Goal: Information Seeking & Learning: Learn about a topic

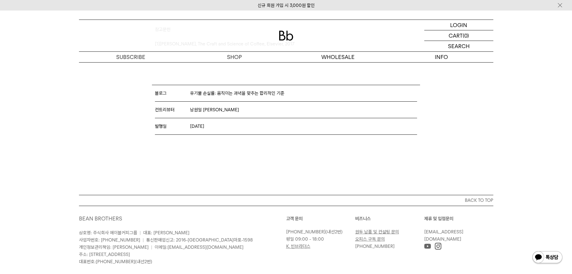
scroll to position [1741, 0]
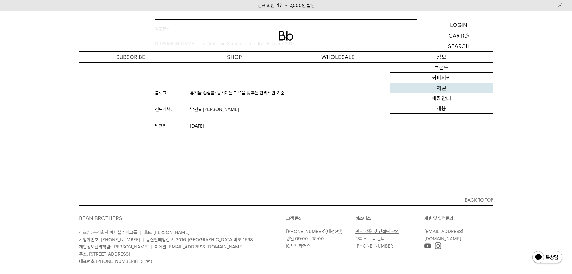
click at [453, 92] on link "저널" at bounding box center [442, 88] width 104 height 10
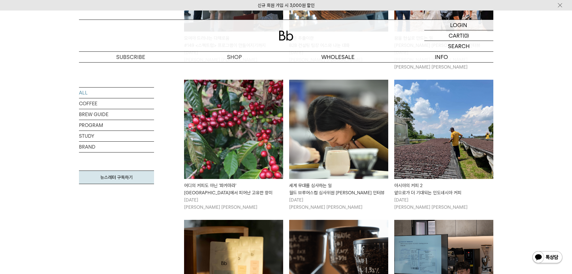
scroll to position [240, 0]
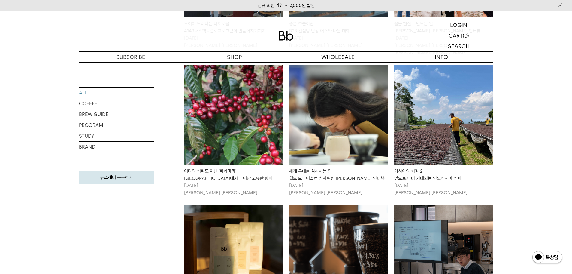
click at [309, 108] on img at bounding box center [338, 114] width 99 height 99
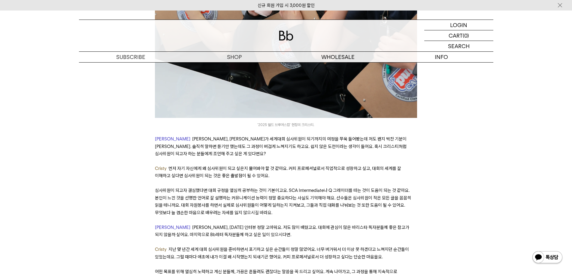
scroll to position [3123, 0]
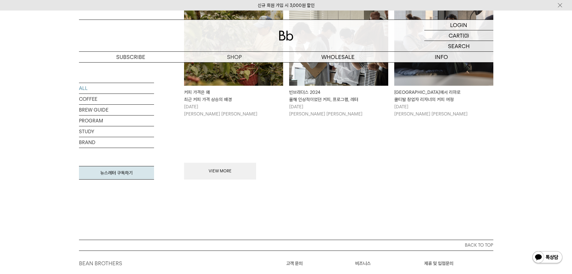
scroll to position [691, 0]
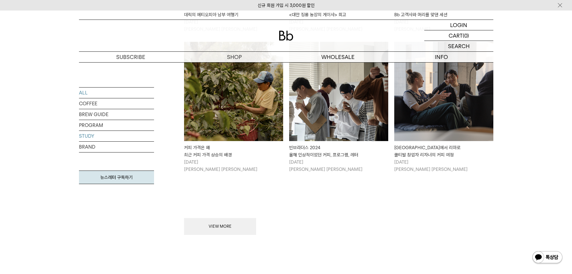
click at [88, 136] on link "STUDY" at bounding box center [116, 136] width 75 height 11
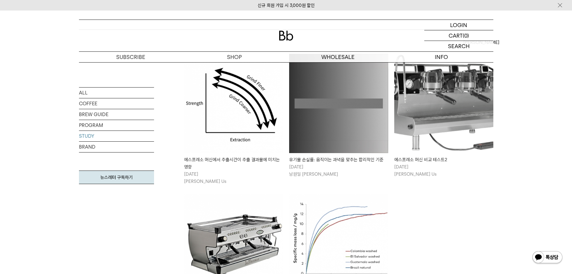
scroll to position [90, 0]
